Goal: Information Seeking & Learning: Learn about a topic

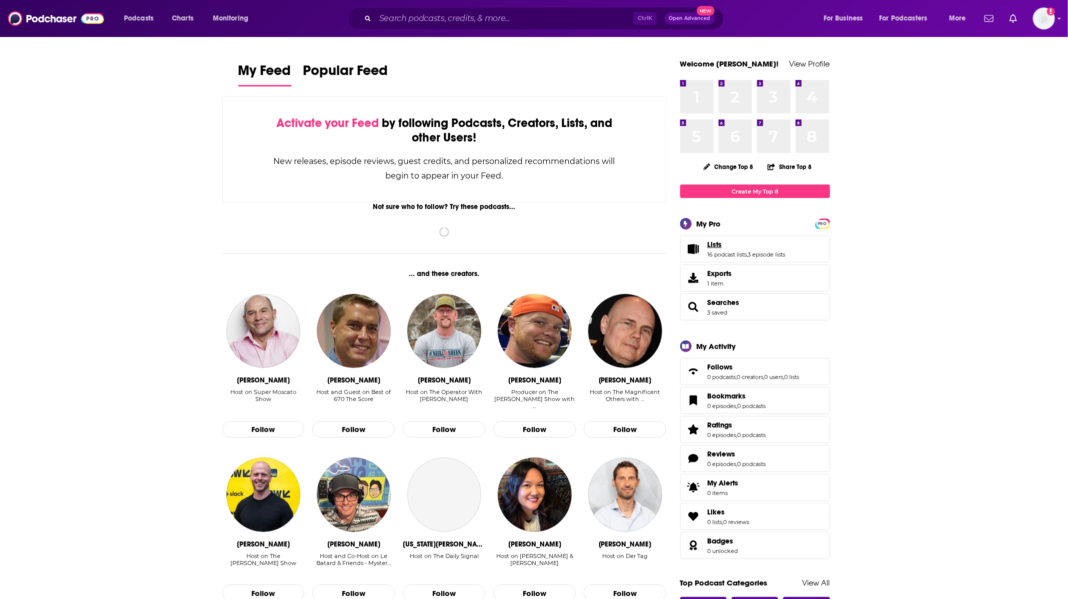
click at [714, 246] on span "Lists" at bounding box center [715, 244] width 14 height 9
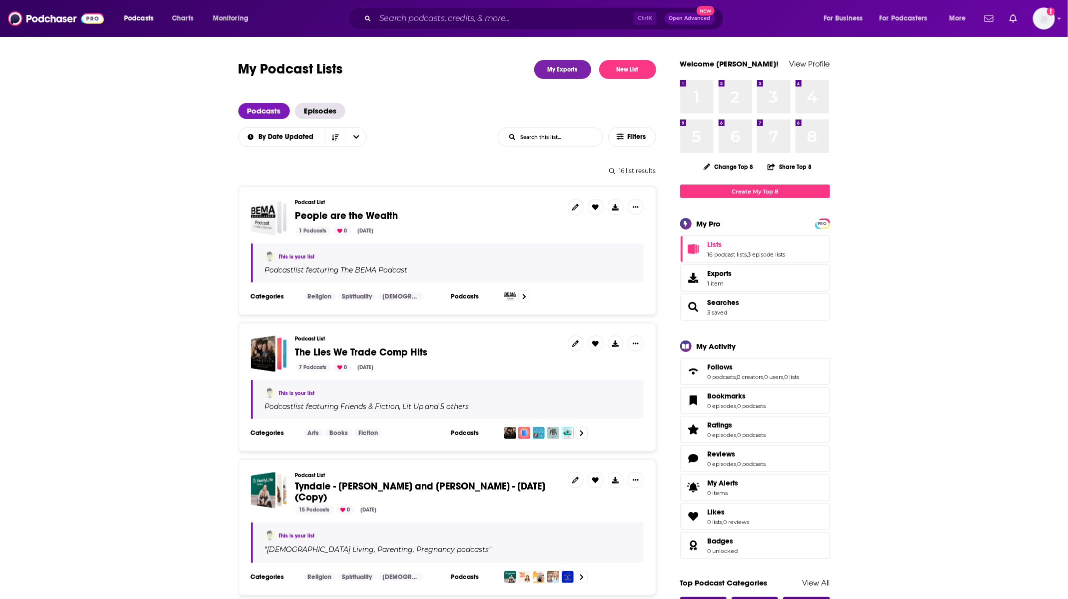
click at [324, 213] on span "People are the Wealth" at bounding box center [346, 215] width 103 height 12
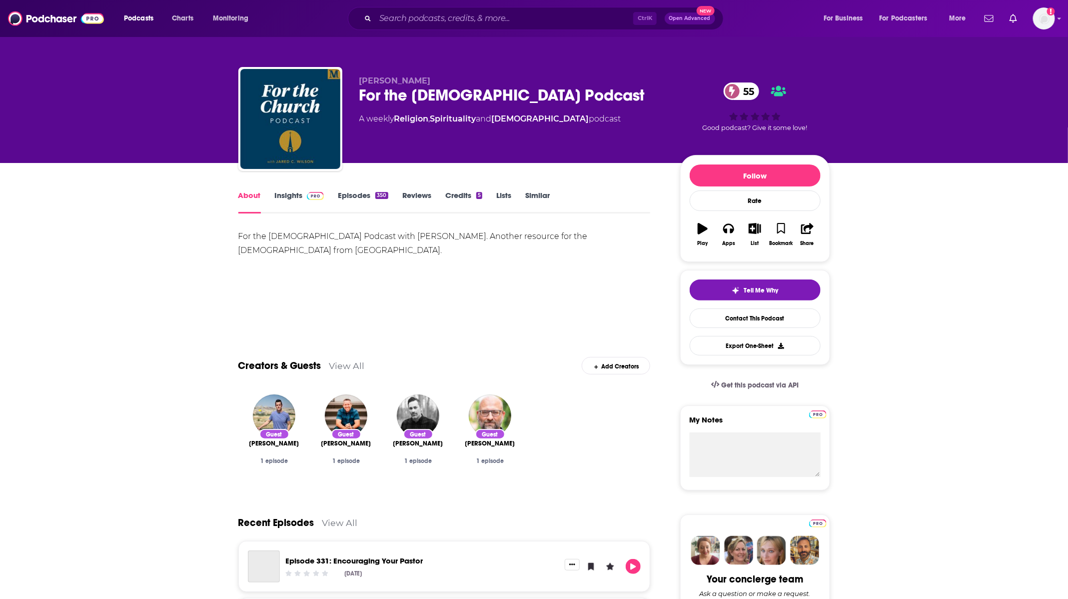
click at [289, 200] on link "Insights" at bounding box center [299, 201] width 49 height 23
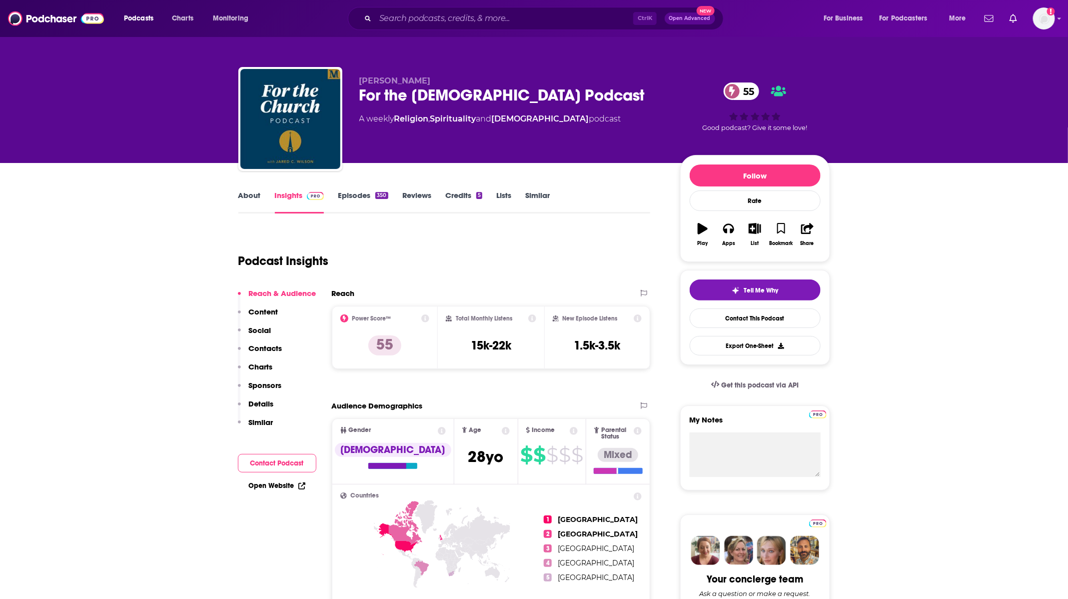
click at [351, 193] on link "Episodes 350" at bounding box center [363, 201] width 50 height 23
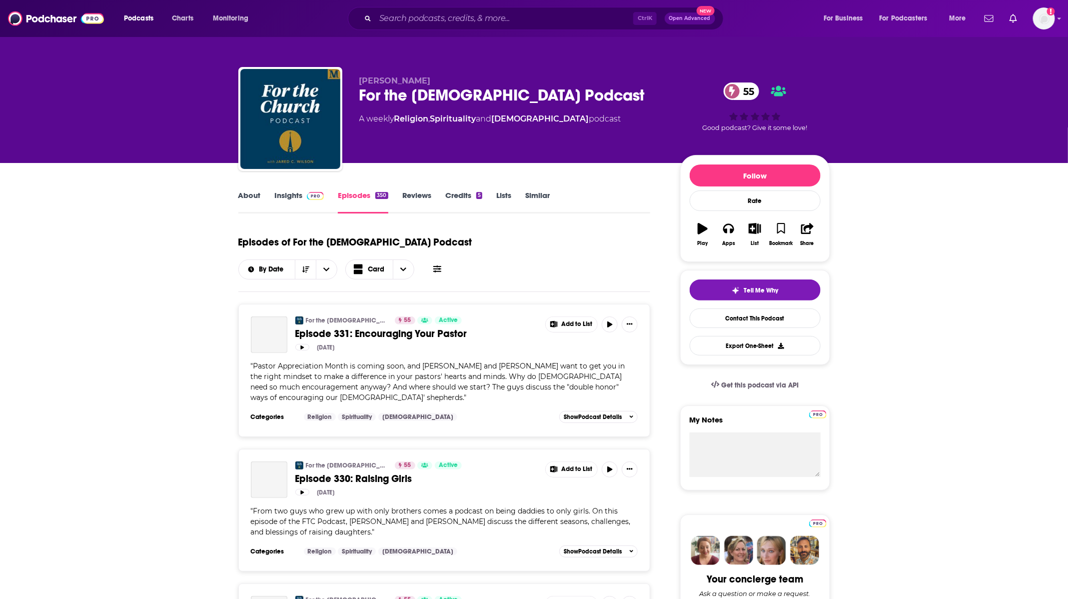
click at [250, 196] on link "About" at bounding box center [249, 201] width 22 height 23
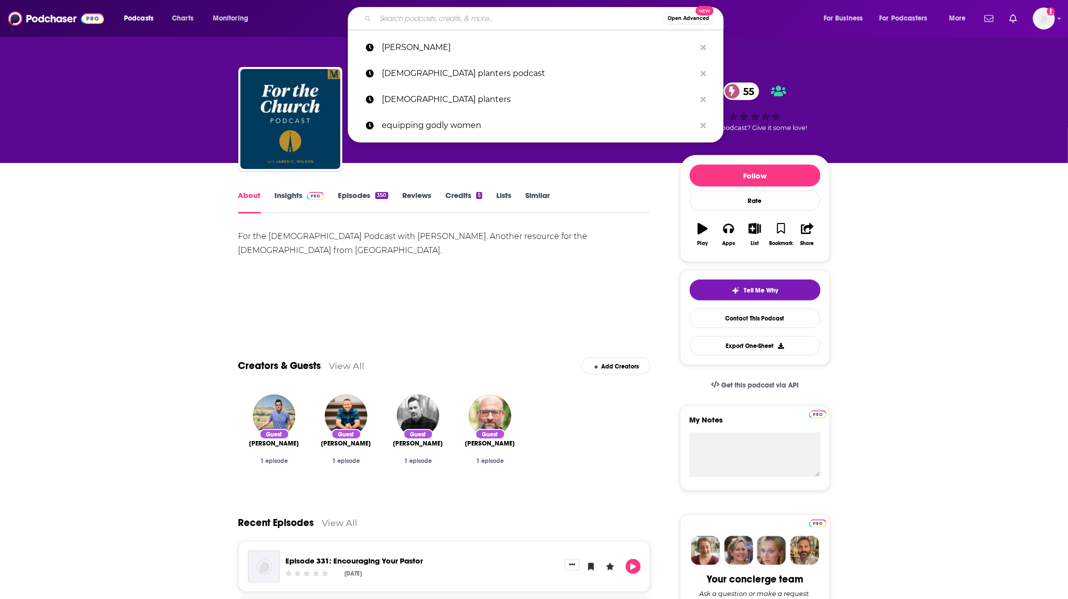
click at [462, 20] on input "Search podcasts, credits, & more..." at bounding box center [519, 18] width 288 height 16
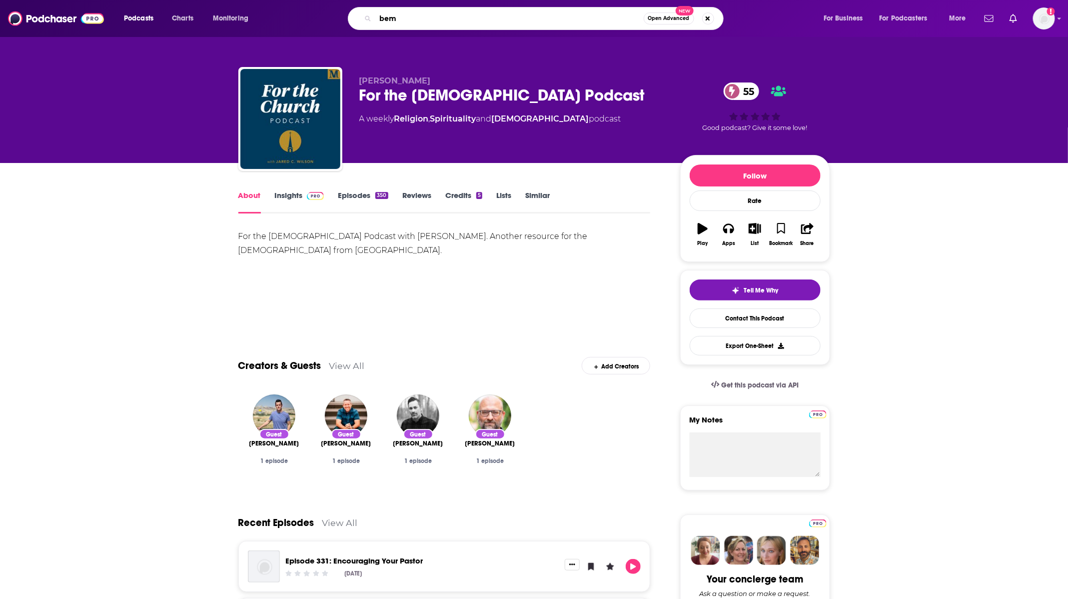
type input "bema"
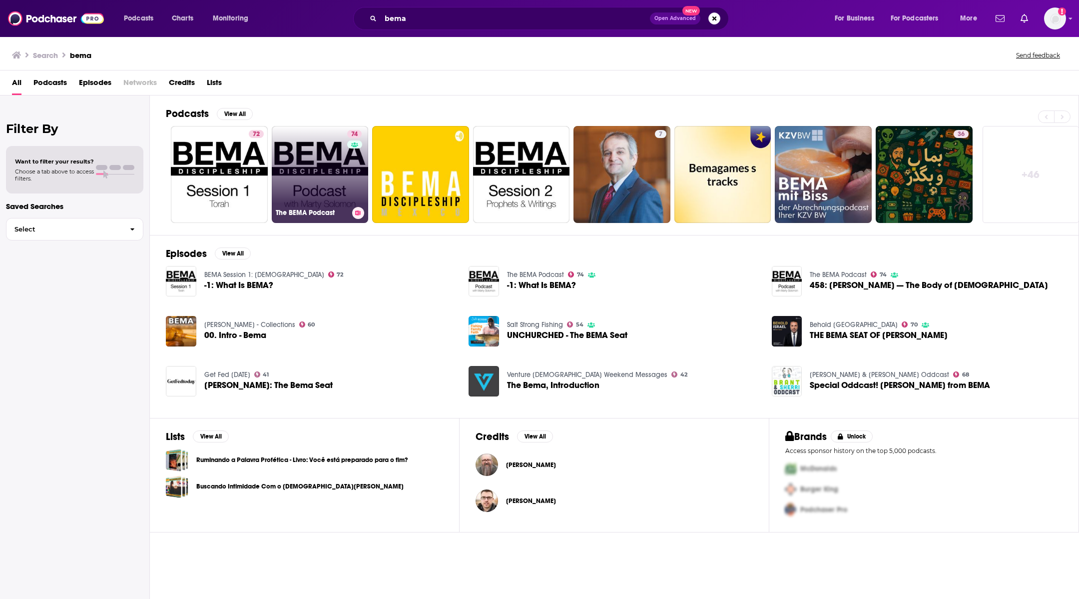
click at [300, 192] on link "74 The BEMA Podcast" at bounding box center [320, 174] width 97 height 97
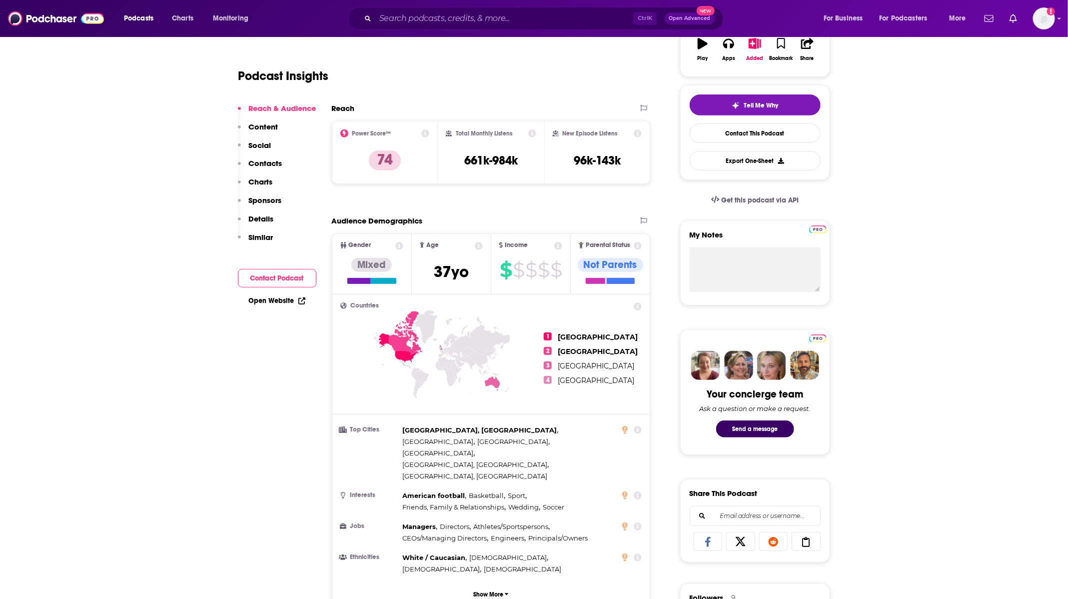
scroll to position [75, 0]
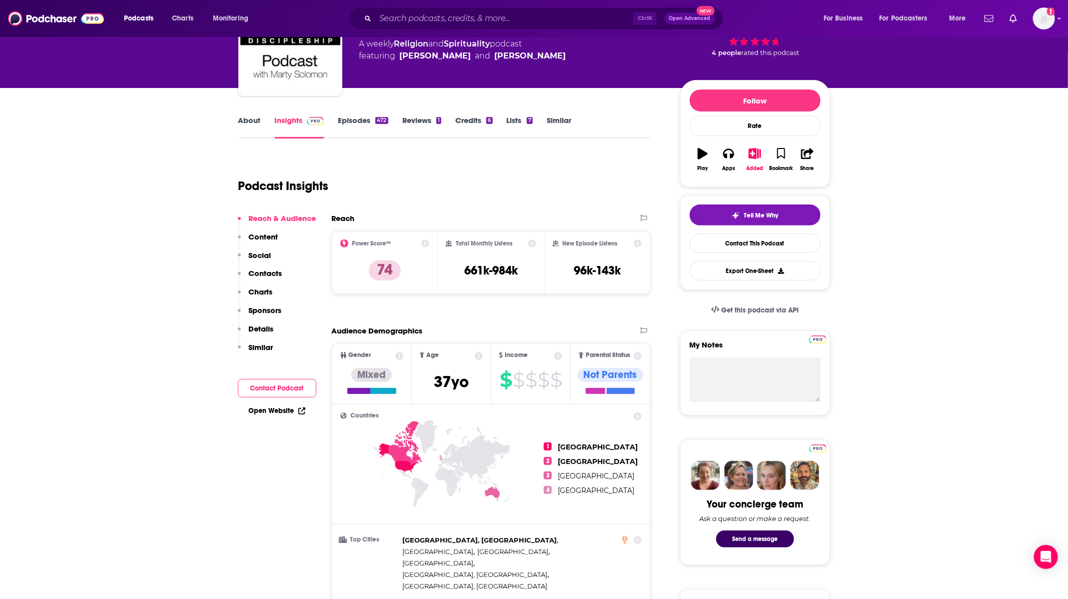
click at [352, 127] on link "Episodes 472" at bounding box center [363, 126] width 50 height 23
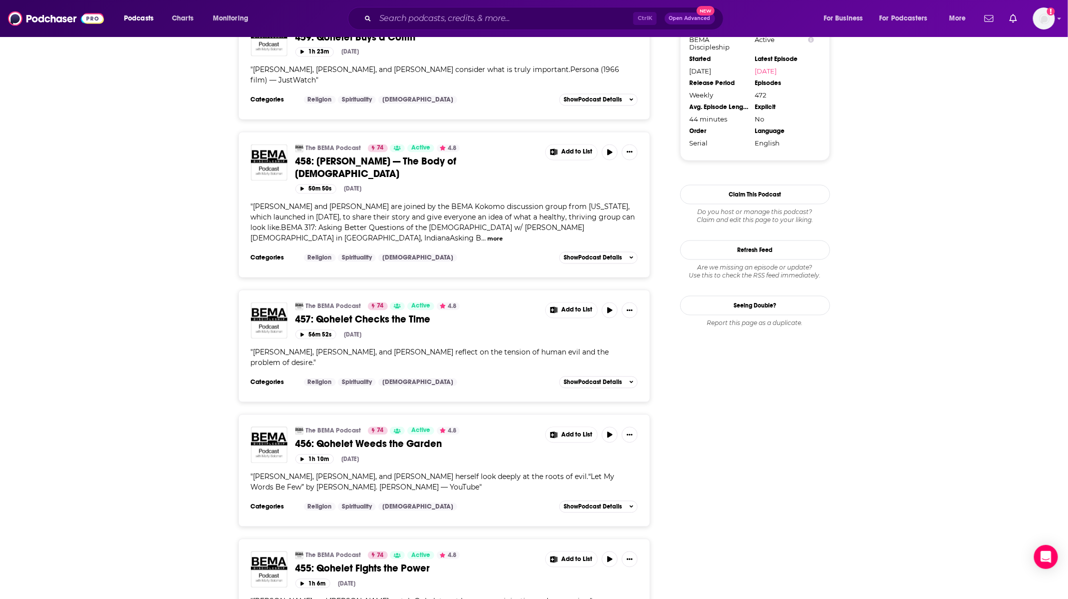
scroll to position [1049, 0]
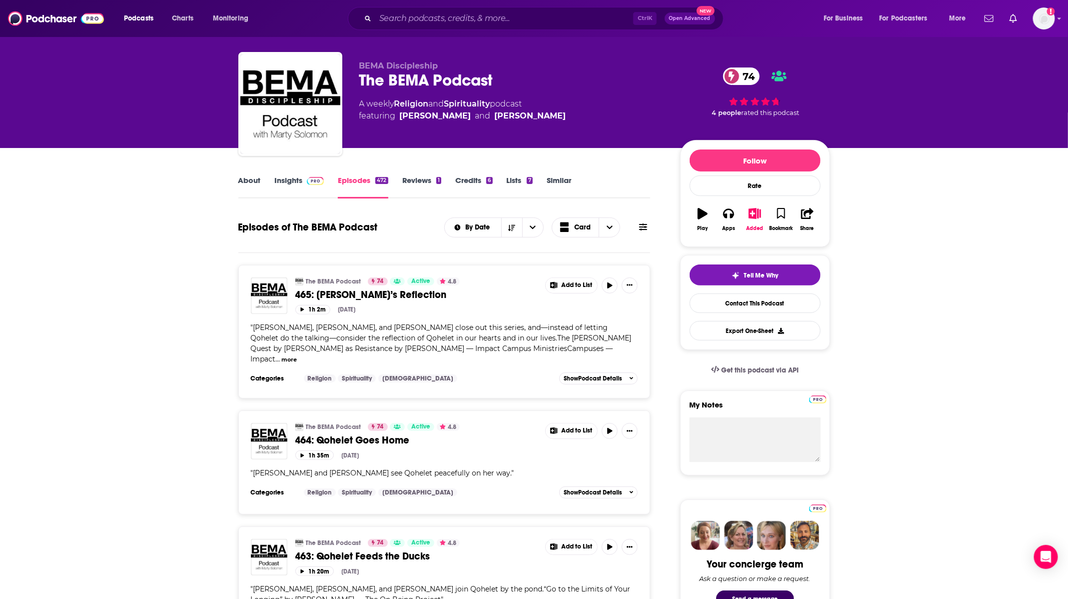
scroll to position [0, 0]
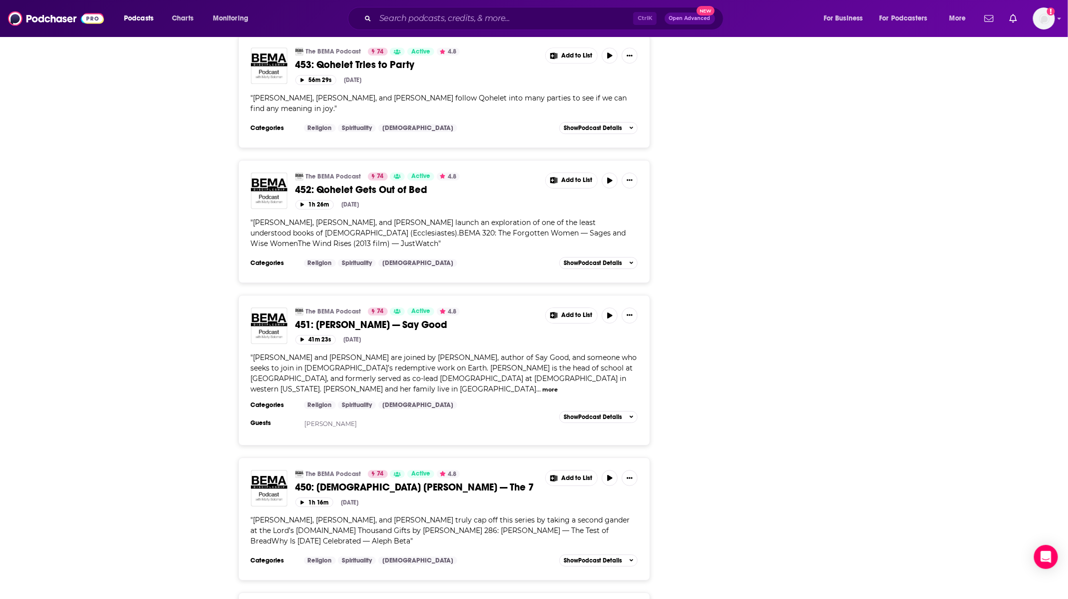
scroll to position [1799, 0]
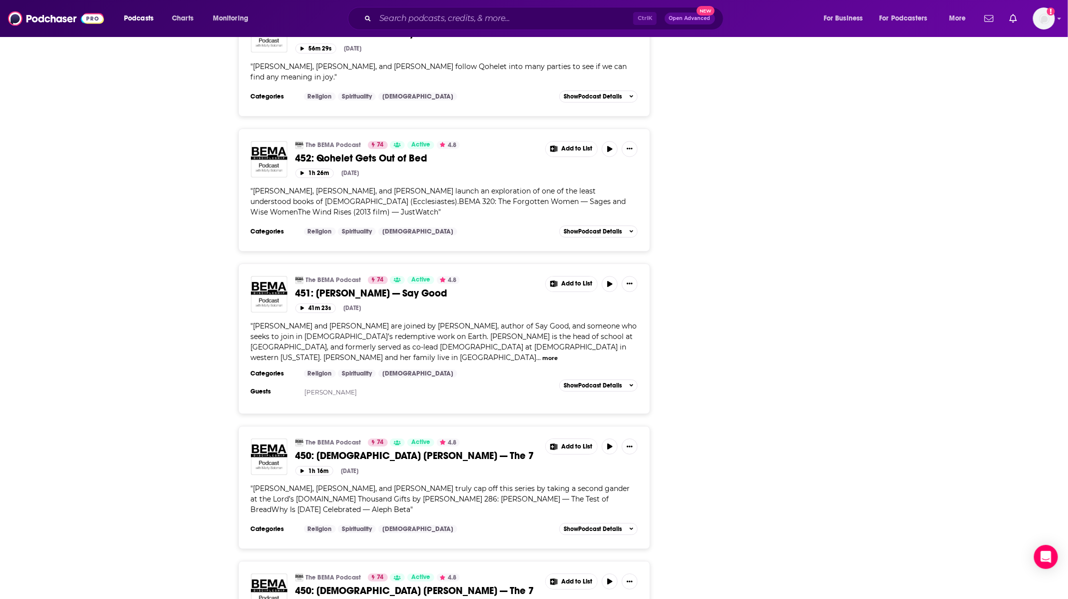
click at [955, 294] on div "About Insights Episodes 472 Reviews 1 Credits 6 Lists 7 Similar Episodes of The…" at bounding box center [534, 129] width 1068 height 3530
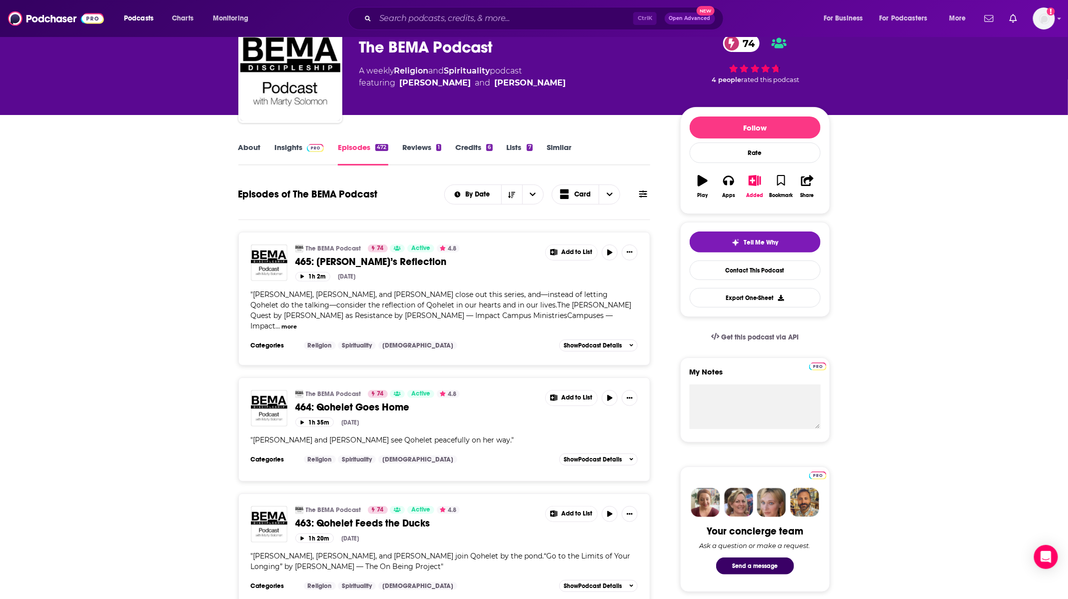
scroll to position [0, 0]
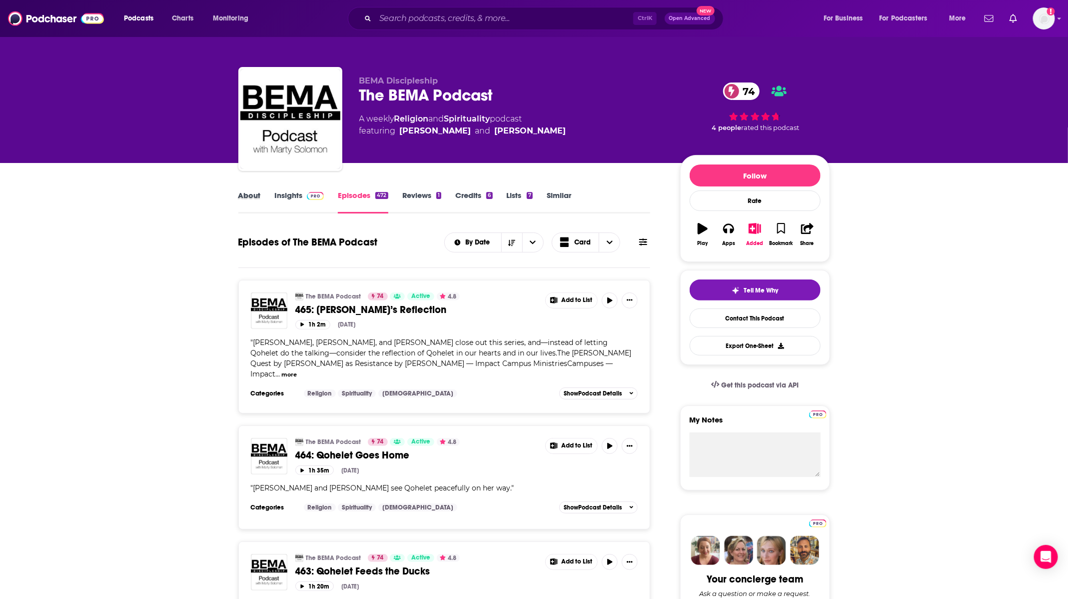
click at [270, 193] on div "About" at bounding box center [256, 201] width 36 height 23
click at [244, 196] on link "About" at bounding box center [249, 201] width 22 height 23
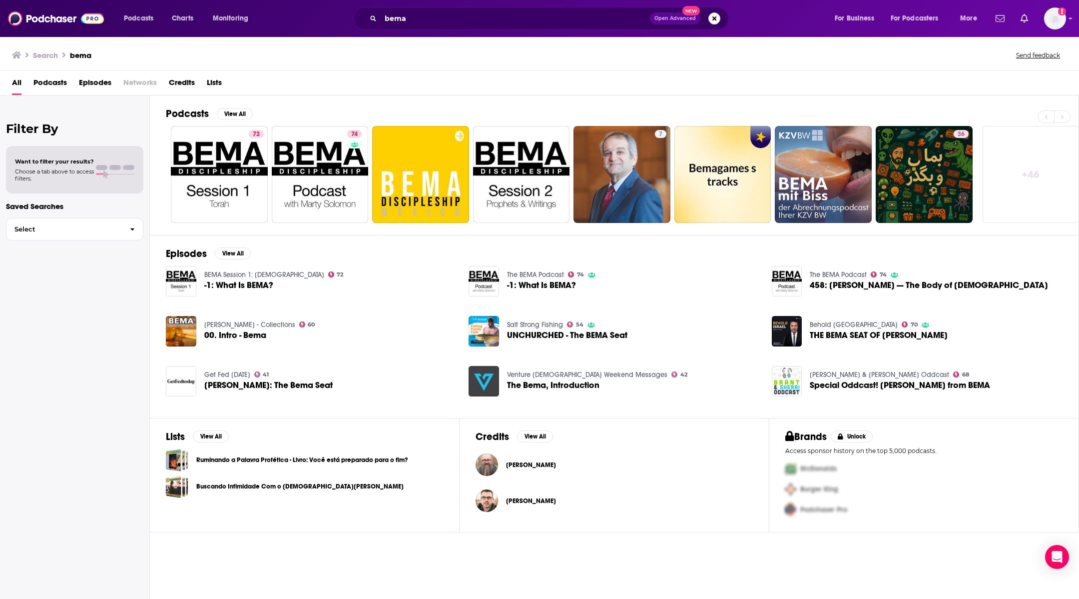
click at [28, 385] on div "Filter By Want to filter your results? Choose a tab above to access filters. Sa…" at bounding box center [75, 394] width 150 height 599
click at [505, 30] on div "Podcasts Charts Monitoring bema Open Advanced New For Business For Podcasters M…" at bounding box center [539, 18] width 1079 height 37
click at [505, 27] on div "bema Open Advanced New" at bounding box center [541, 18] width 376 height 23
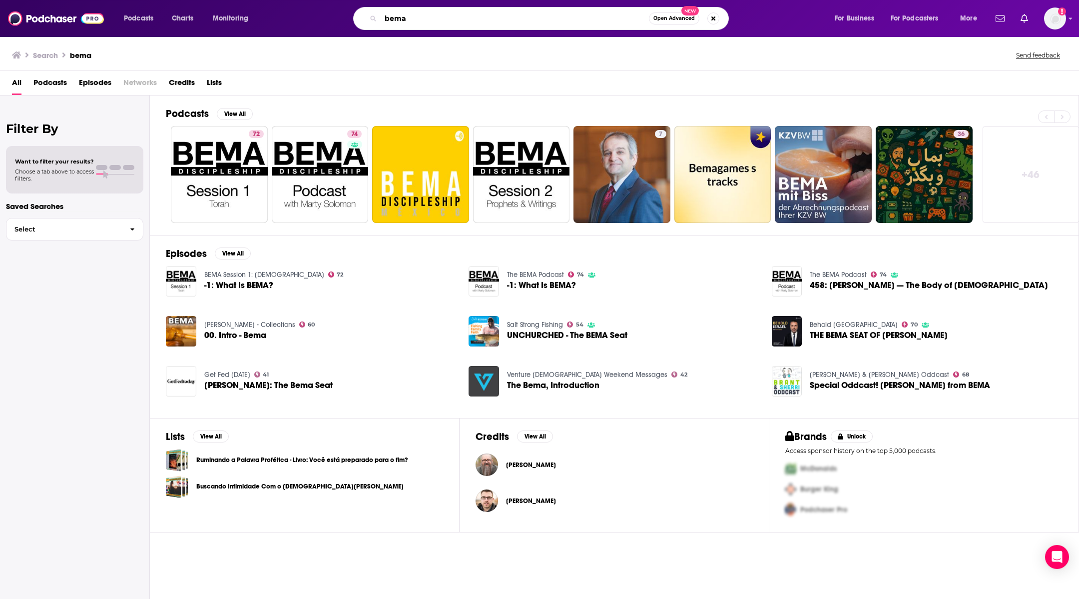
click at [493, 12] on input "bema" at bounding box center [515, 18] width 268 height 16
type input "priority talk"
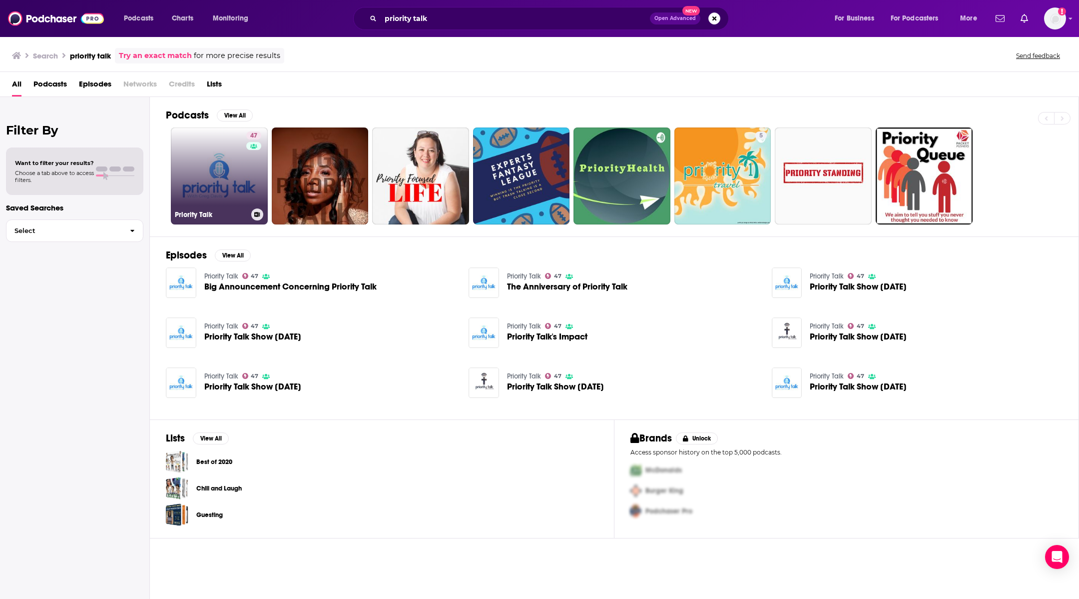
click at [215, 183] on link "47 Priority Talk" at bounding box center [219, 175] width 97 height 97
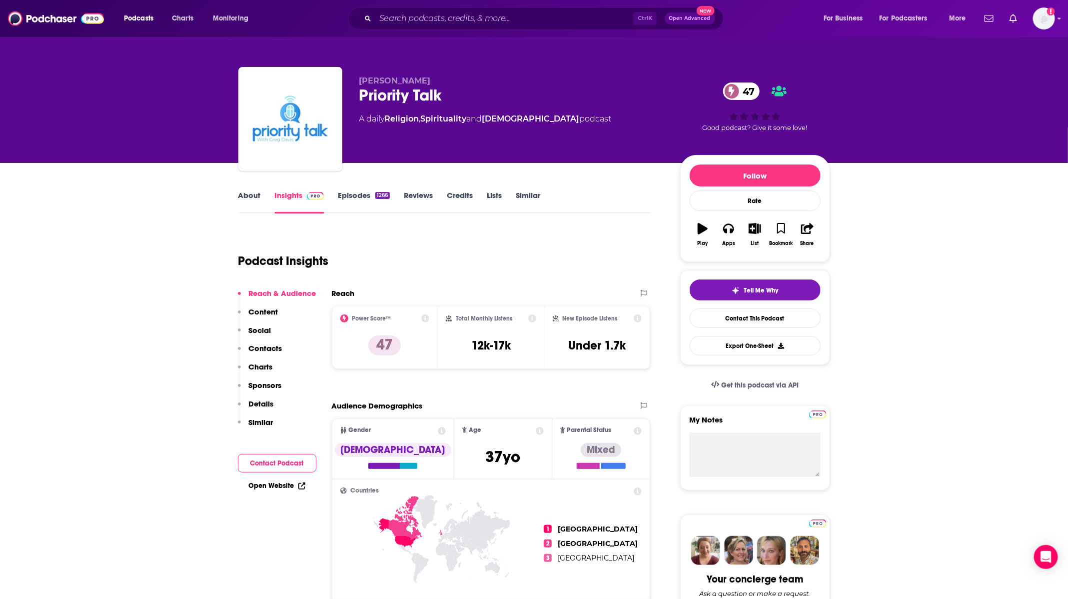
click at [344, 198] on link "Episodes 1266" at bounding box center [363, 201] width 51 height 23
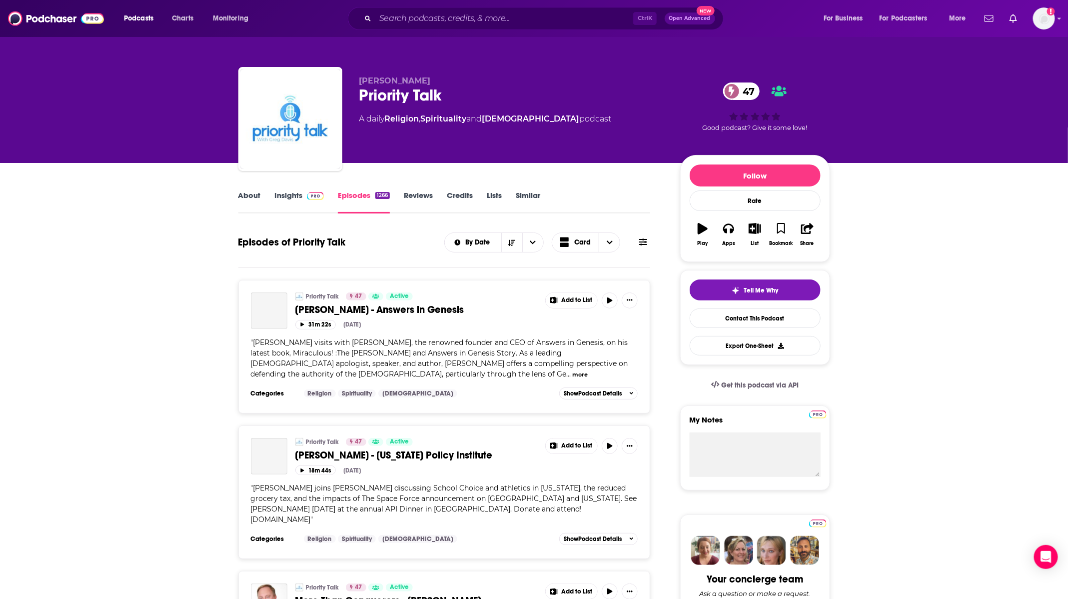
click at [285, 197] on link "Insights" at bounding box center [299, 201] width 49 height 23
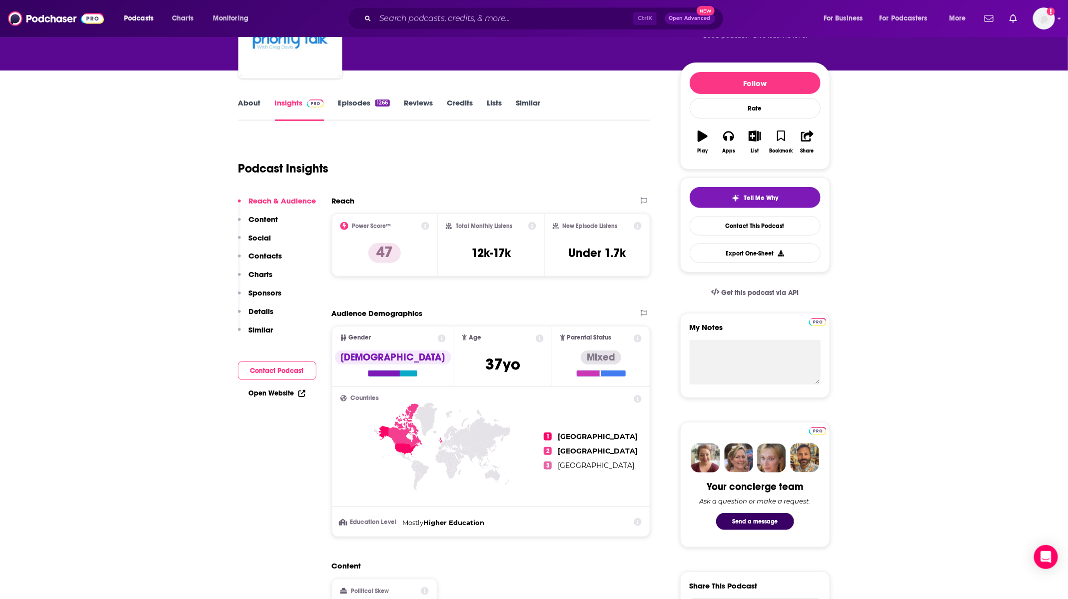
scroll to position [75, 0]
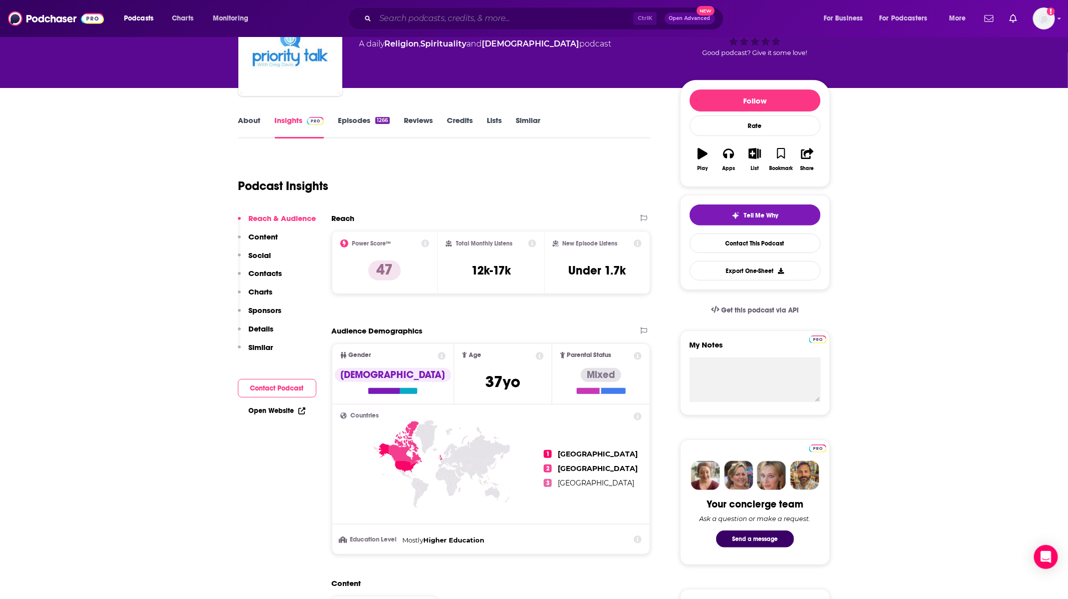
click at [480, 22] on input "Search podcasts, credits, & more..." at bounding box center [504, 18] width 258 height 16
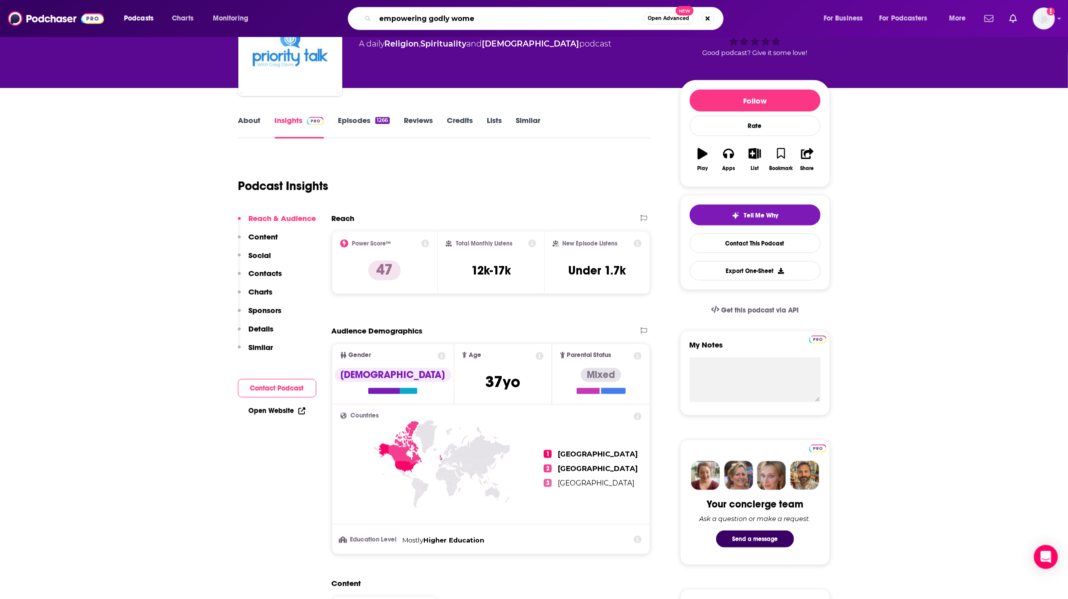
type input "empowering godly women"
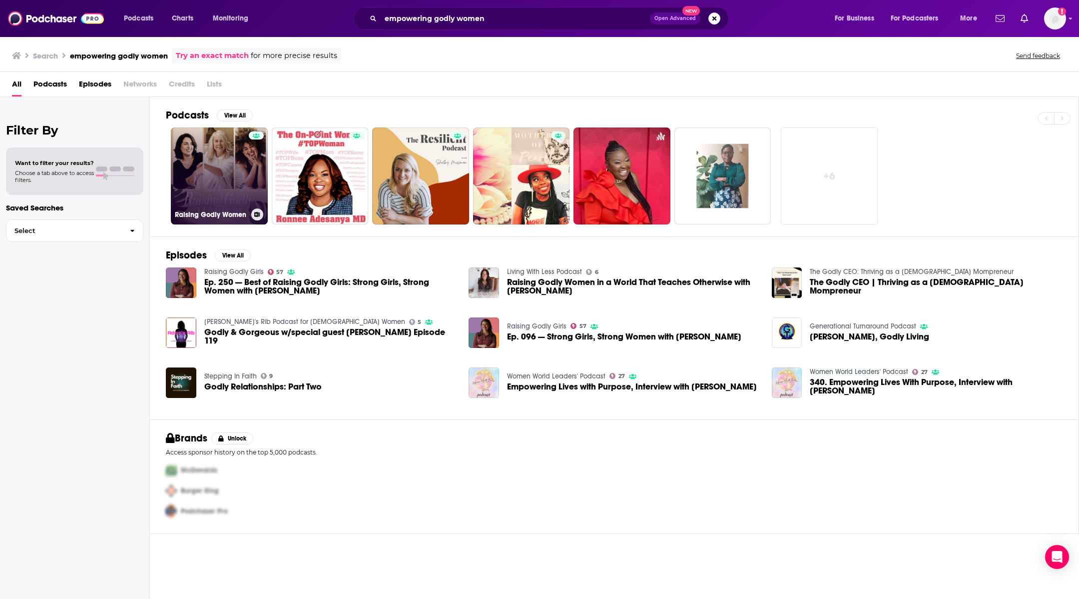
click at [237, 165] on link "Raising Godly Women" at bounding box center [219, 175] width 97 height 97
click at [832, 163] on link "+ 6" at bounding box center [829, 175] width 97 height 97
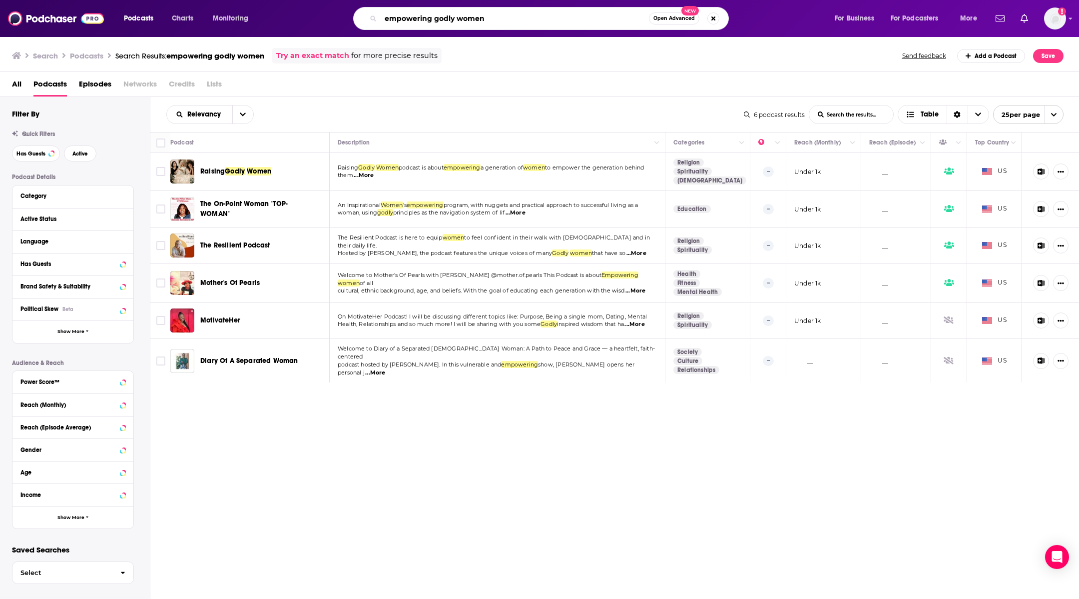
click at [406, 19] on input "empowering godly women" at bounding box center [515, 18] width 268 height 16
type input "e"
type input "equipping godly women"
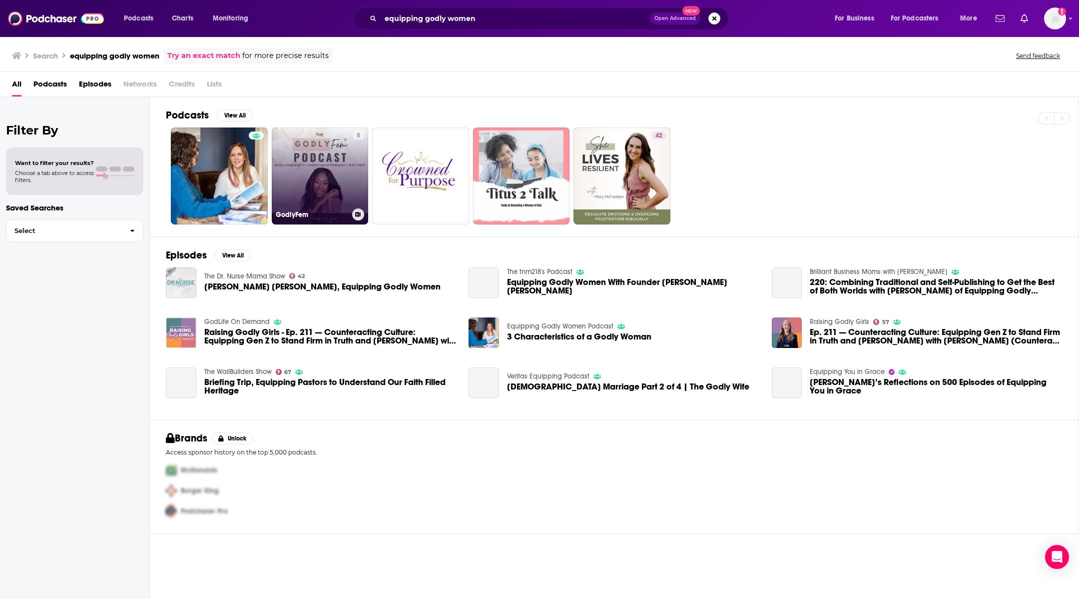
click at [291, 164] on link "5 GodlyFem" at bounding box center [320, 175] width 97 height 97
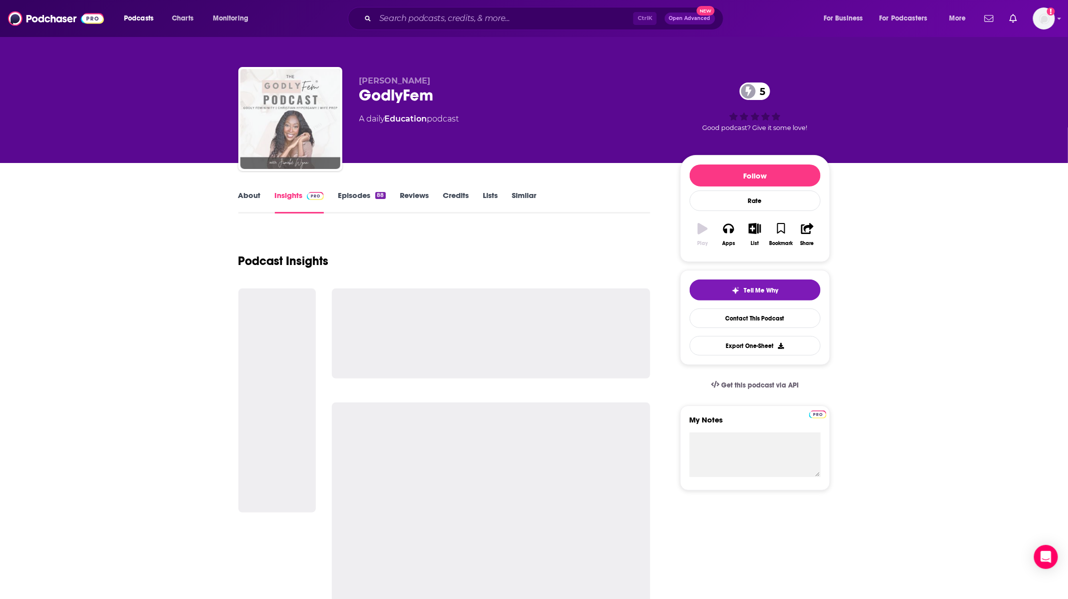
click at [241, 165] on img "GodlyFem" at bounding box center [290, 119] width 100 height 100
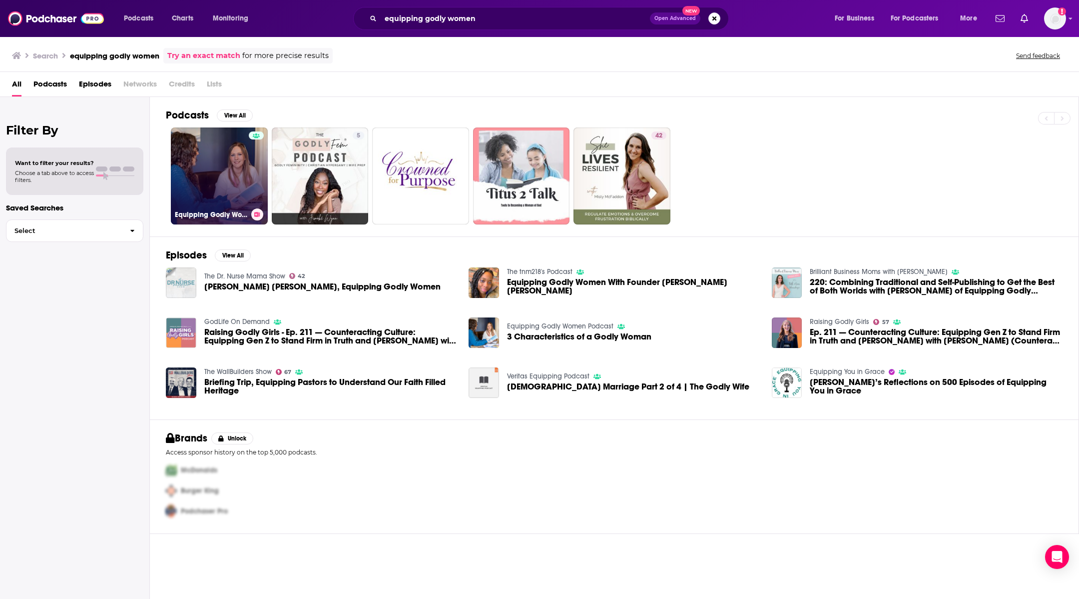
click at [192, 160] on link "Equipping Godly Women Podcast" at bounding box center [219, 175] width 97 height 97
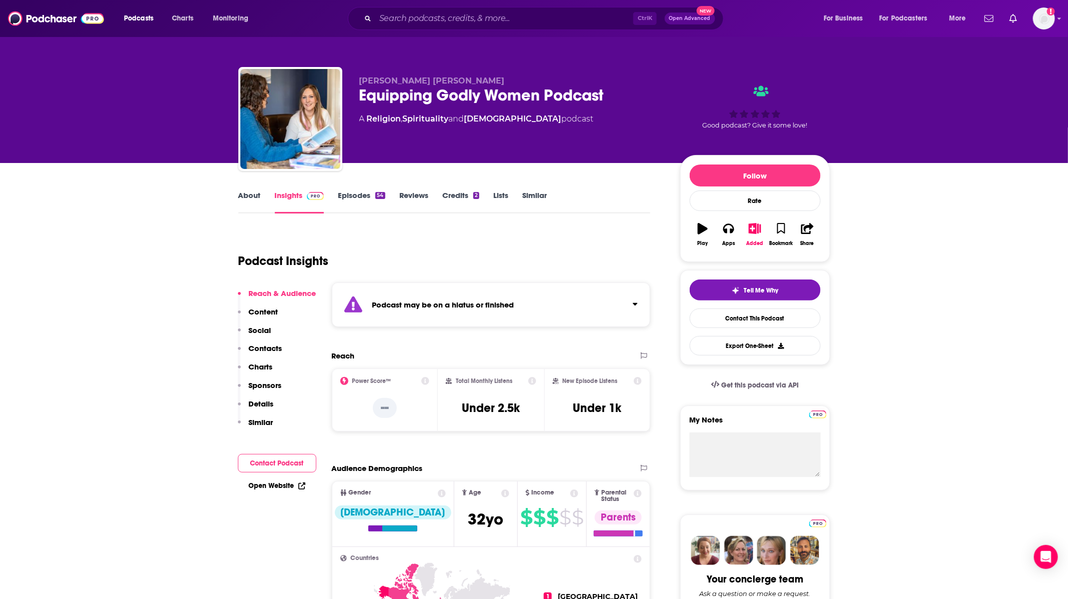
click at [345, 195] on link "Episodes 54" at bounding box center [361, 201] width 47 height 23
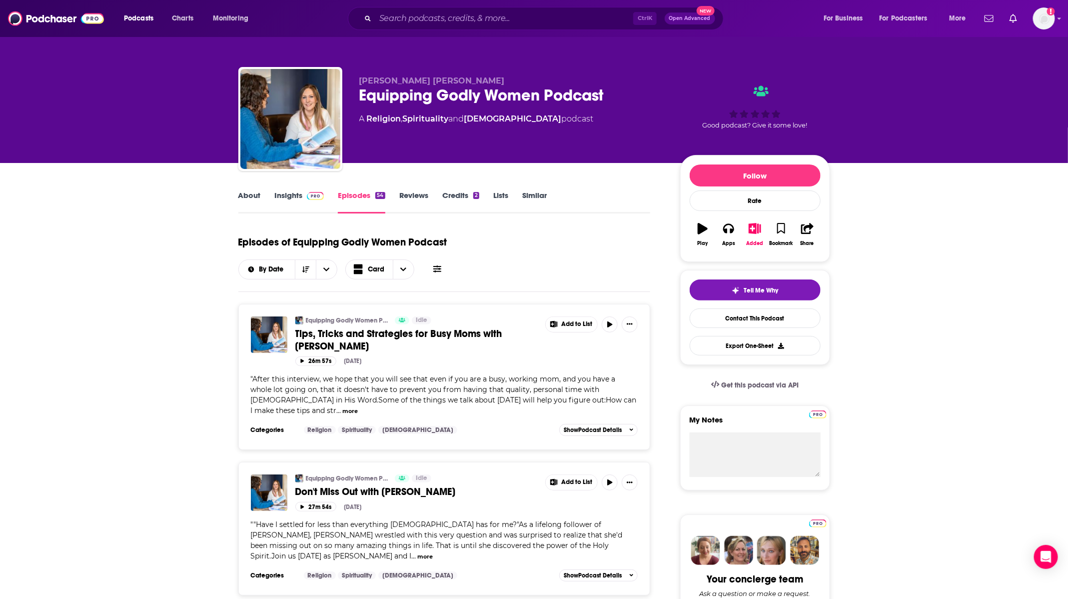
drag, startPoint x: 309, startPoint y: 205, endPoint x: 607, endPoint y: 6, distance: 358.2
click at [309, 205] on link "Insights" at bounding box center [299, 201] width 49 height 23
